Goal: Task Accomplishment & Management: Manage account settings

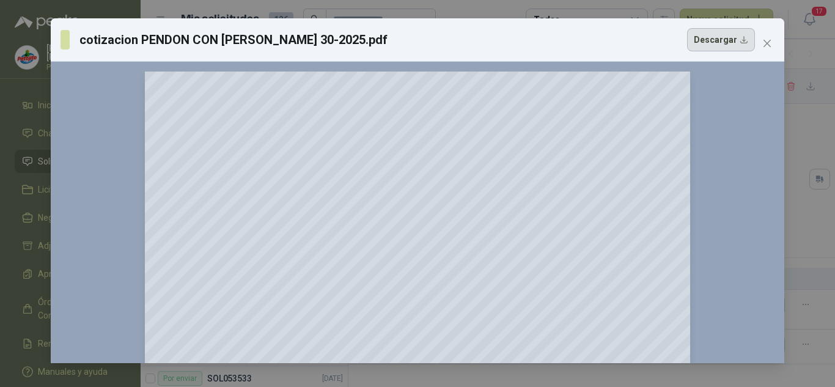
scroll to position [61, 0]
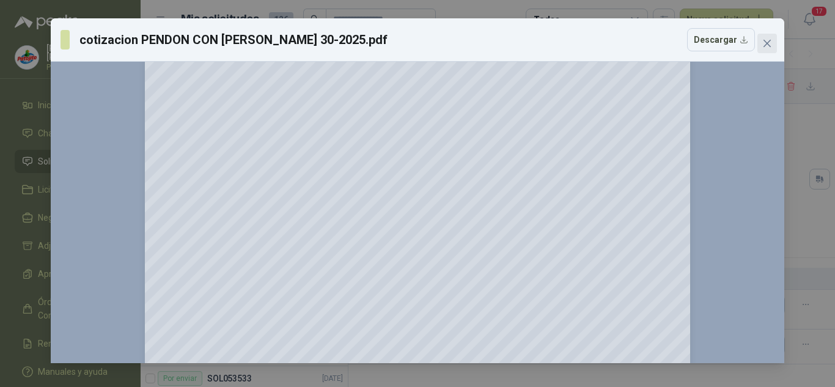
click at [771, 42] on icon "close" at bounding box center [768, 44] width 10 height 10
